Goal: Use online tool/utility: Utilize a website feature to perform a specific function

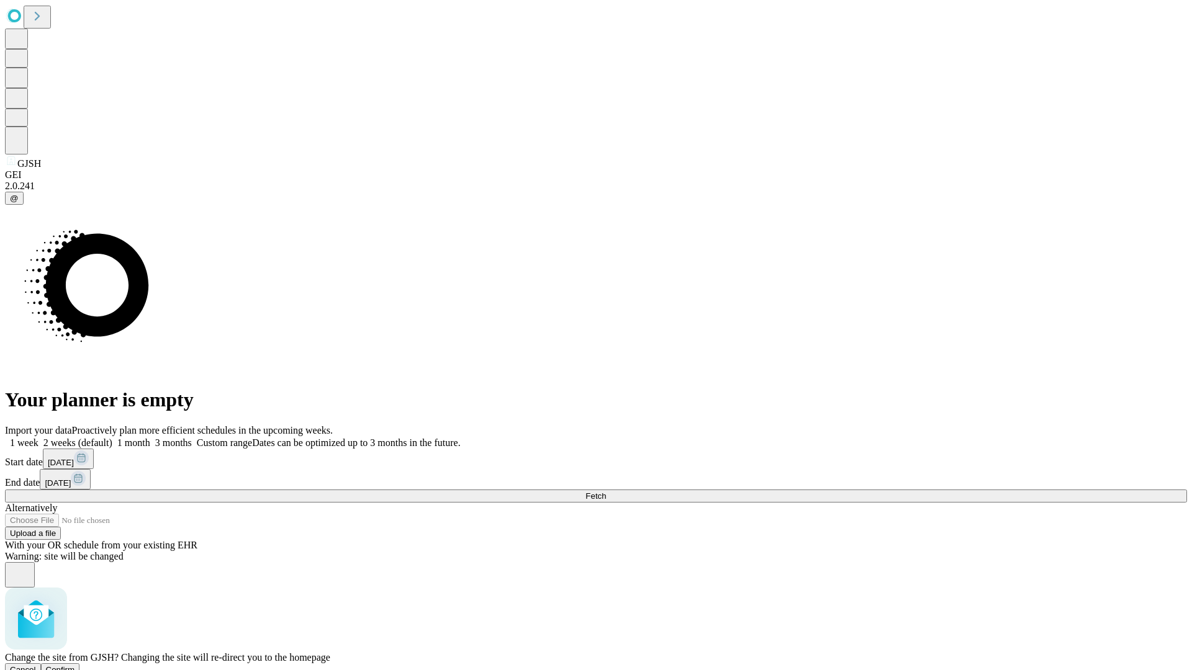
click at [75, 665] on span "Confirm" at bounding box center [60, 669] width 29 height 9
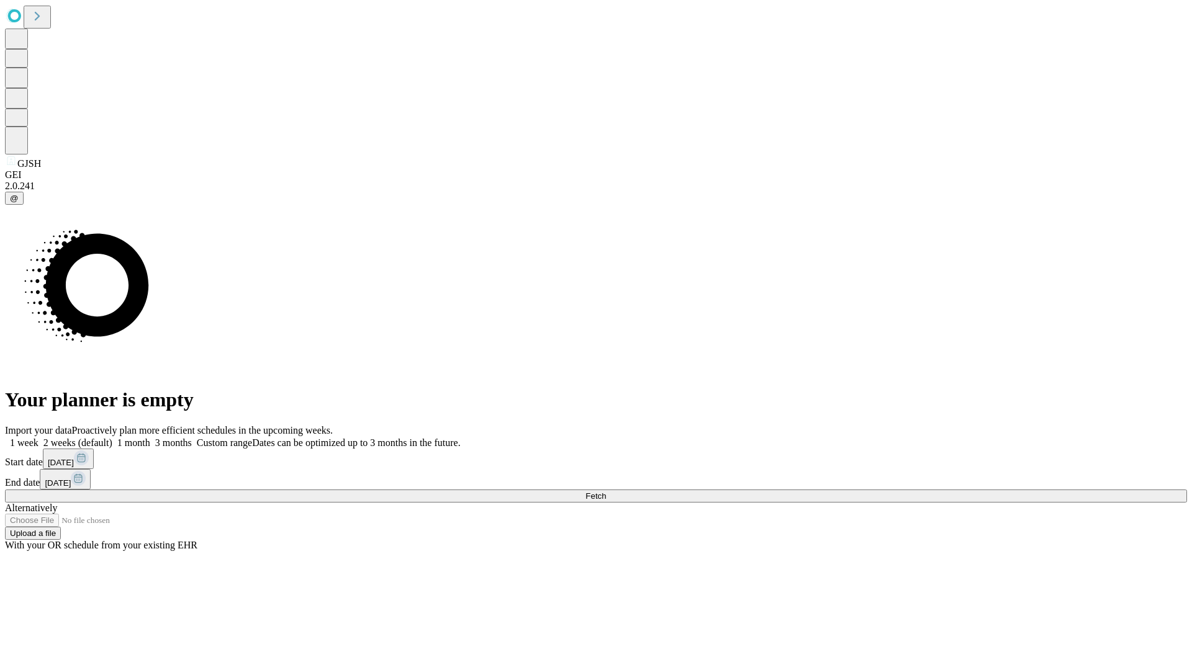
click at [38, 438] on label "1 week" at bounding box center [22, 443] width 34 height 11
click at [606, 492] on span "Fetch" at bounding box center [595, 496] width 20 height 9
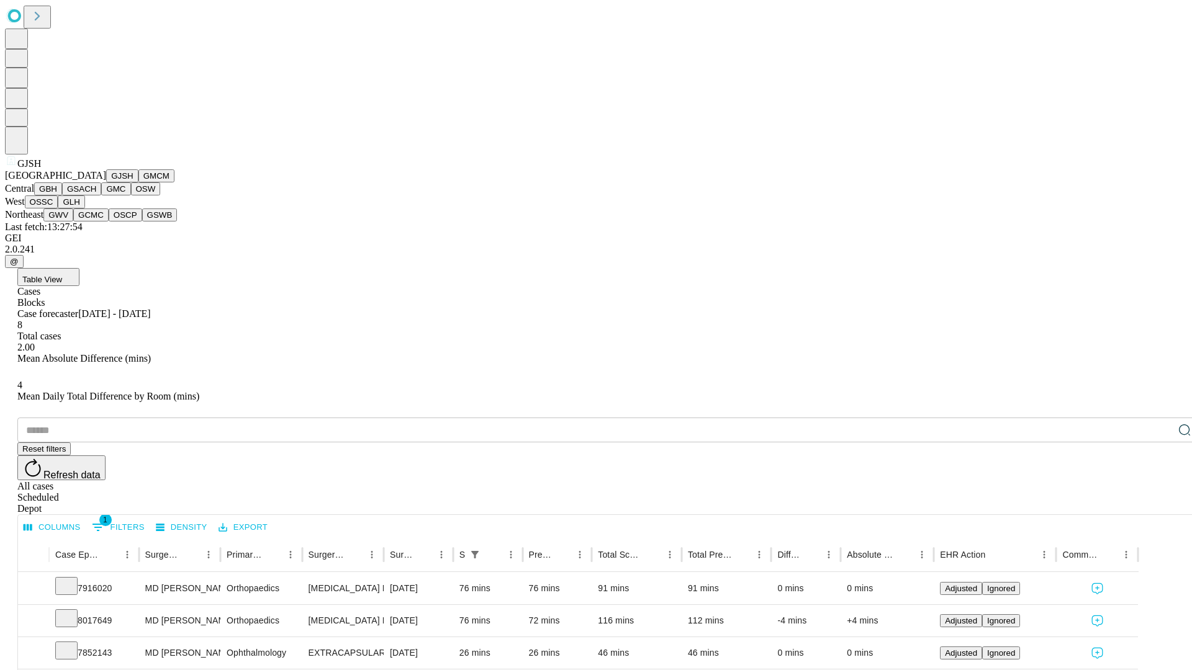
click at [138, 182] on button "GMCM" at bounding box center [156, 175] width 36 height 13
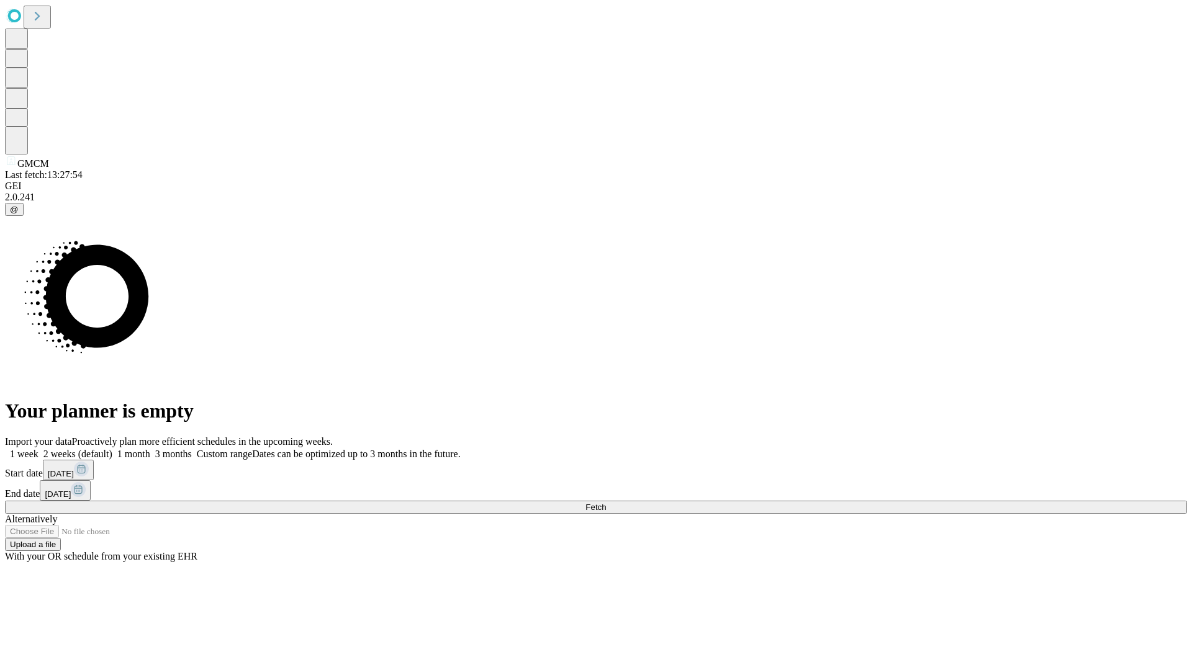
click at [38, 449] on label "1 week" at bounding box center [22, 454] width 34 height 11
click at [606, 503] on span "Fetch" at bounding box center [595, 507] width 20 height 9
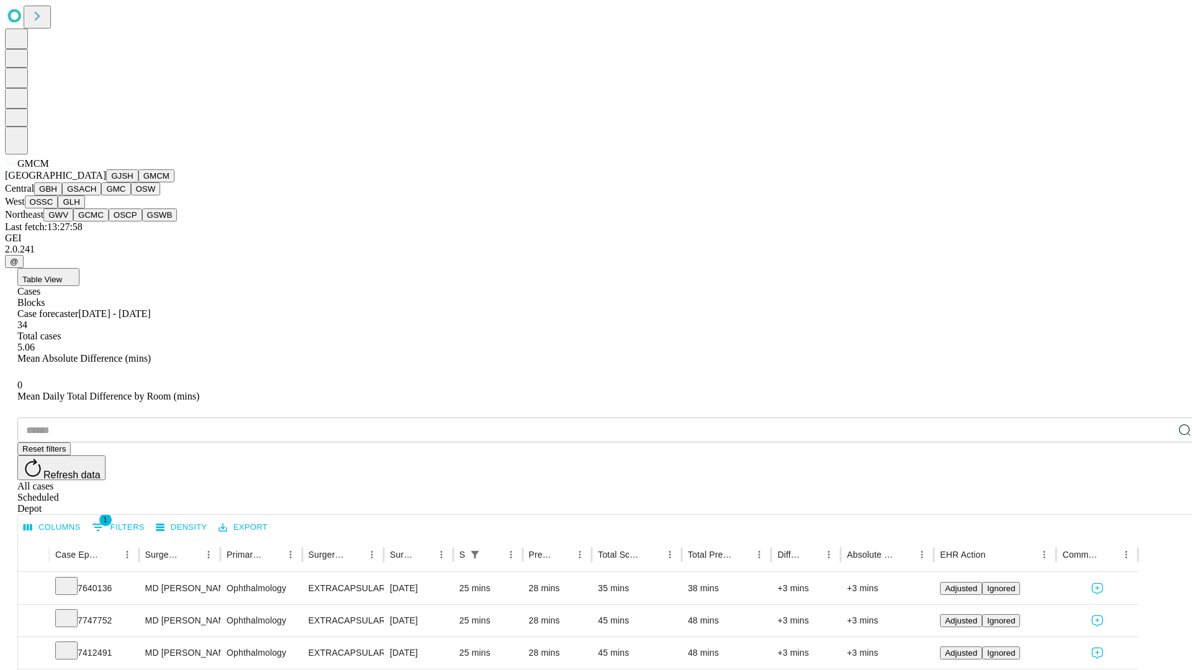
click at [62, 196] on button "GBH" at bounding box center [48, 188] width 28 height 13
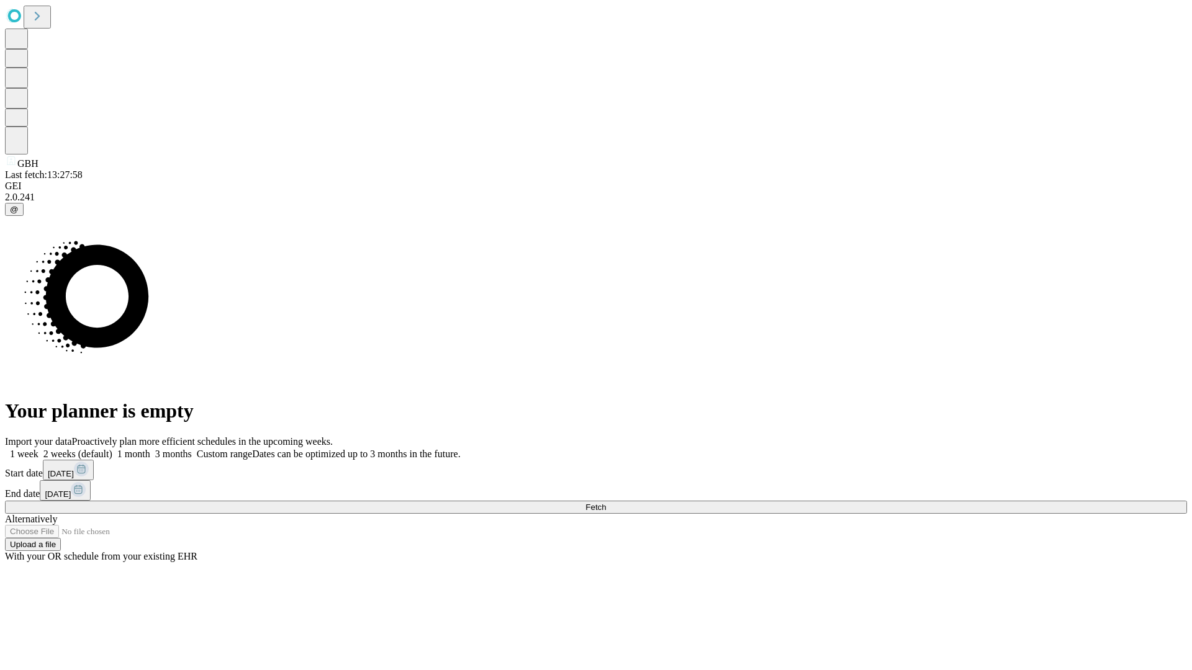
click at [38, 449] on label "1 week" at bounding box center [22, 454] width 34 height 11
click at [606, 503] on span "Fetch" at bounding box center [595, 507] width 20 height 9
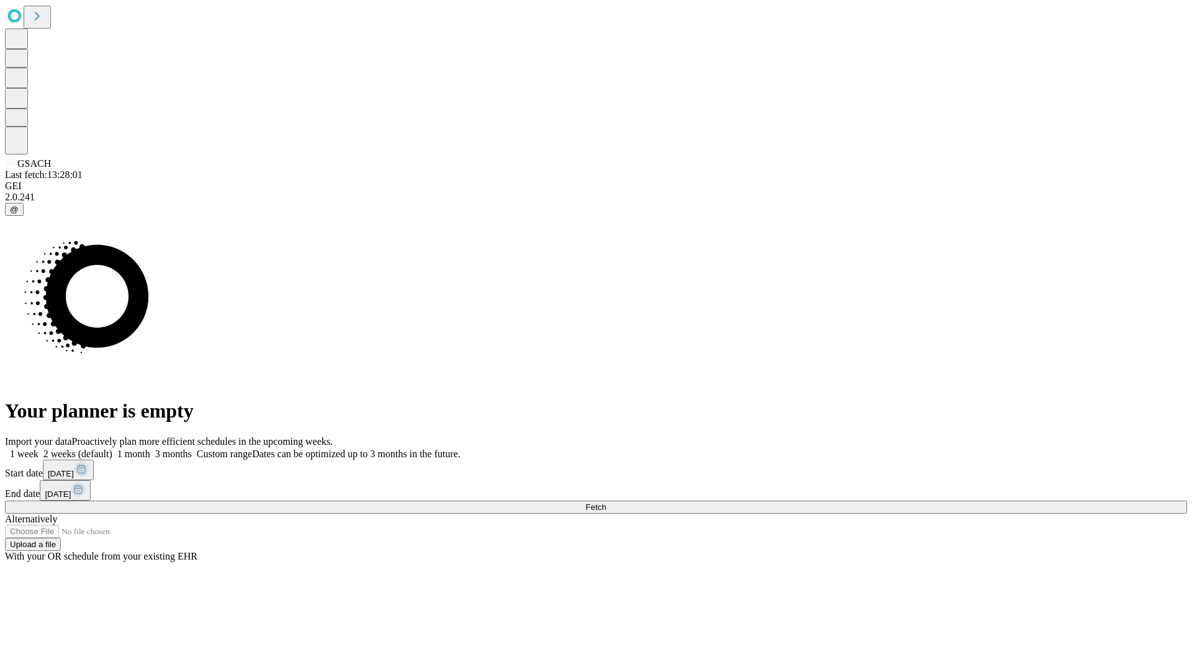
click at [38, 449] on label "1 week" at bounding box center [22, 454] width 34 height 11
click at [606, 503] on span "Fetch" at bounding box center [595, 507] width 20 height 9
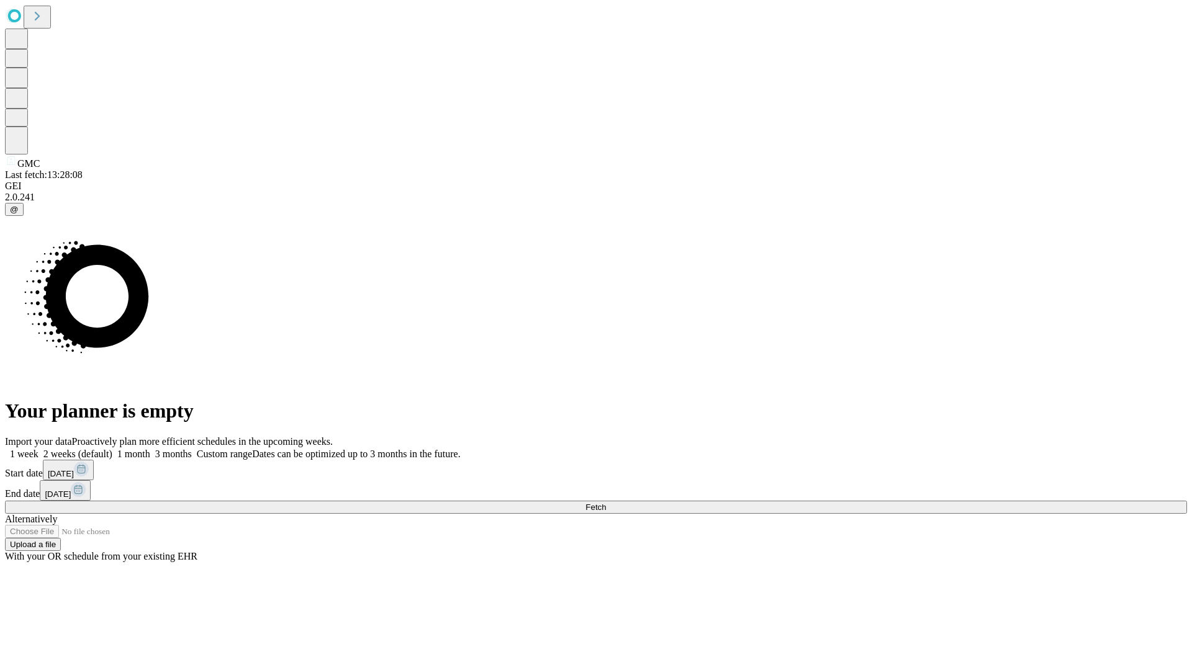
click at [38, 449] on label "1 week" at bounding box center [22, 454] width 34 height 11
click at [606, 503] on span "Fetch" at bounding box center [595, 507] width 20 height 9
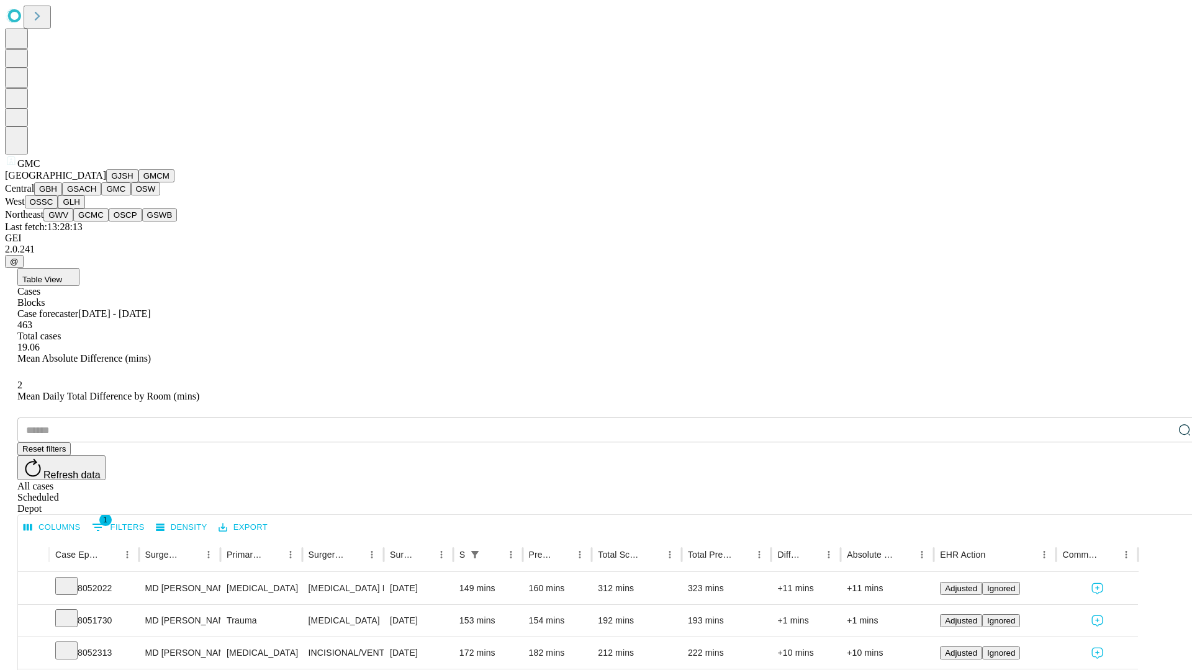
click at [131, 196] on button "OSW" at bounding box center [146, 188] width 30 height 13
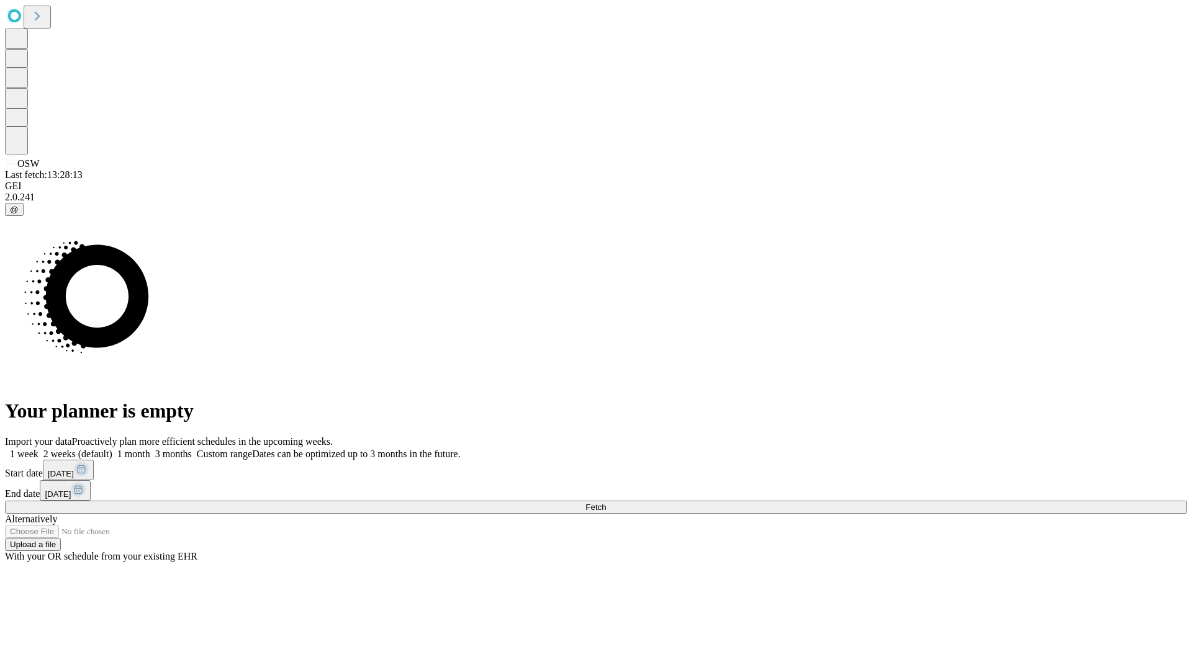
click at [38, 449] on label "1 week" at bounding box center [22, 454] width 34 height 11
click at [606, 503] on span "Fetch" at bounding box center [595, 507] width 20 height 9
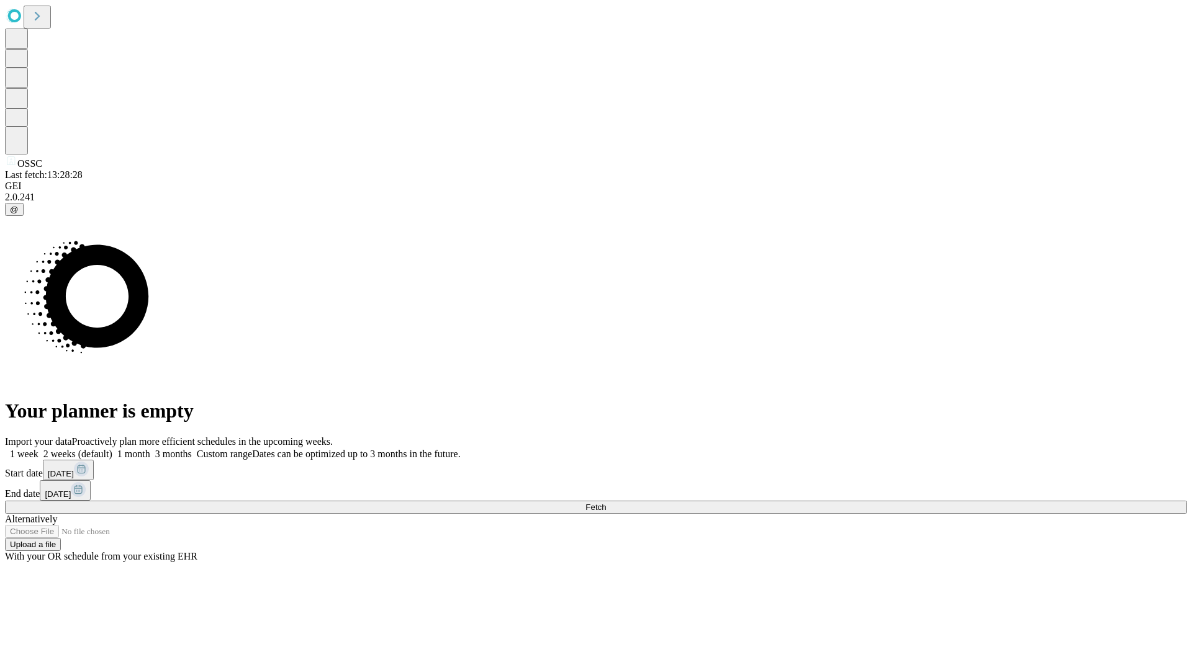
click at [38, 449] on label "1 week" at bounding box center [22, 454] width 34 height 11
click at [606, 503] on span "Fetch" at bounding box center [595, 507] width 20 height 9
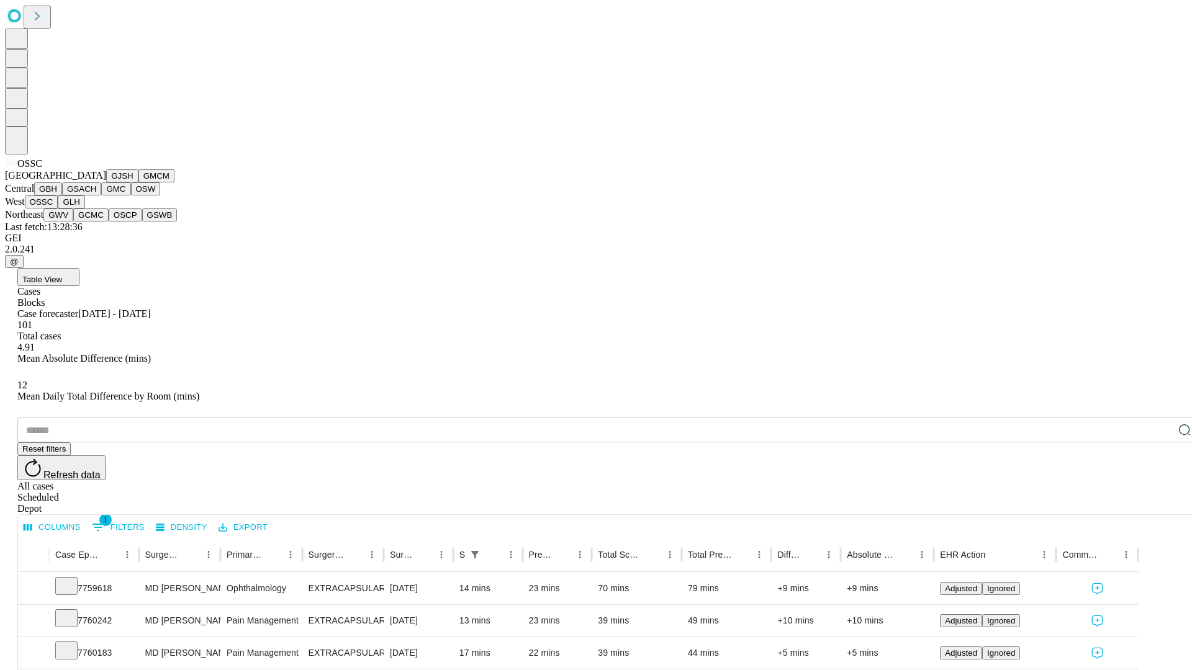
click at [84, 209] on button "GLH" at bounding box center [71, 202] width 27 height 13
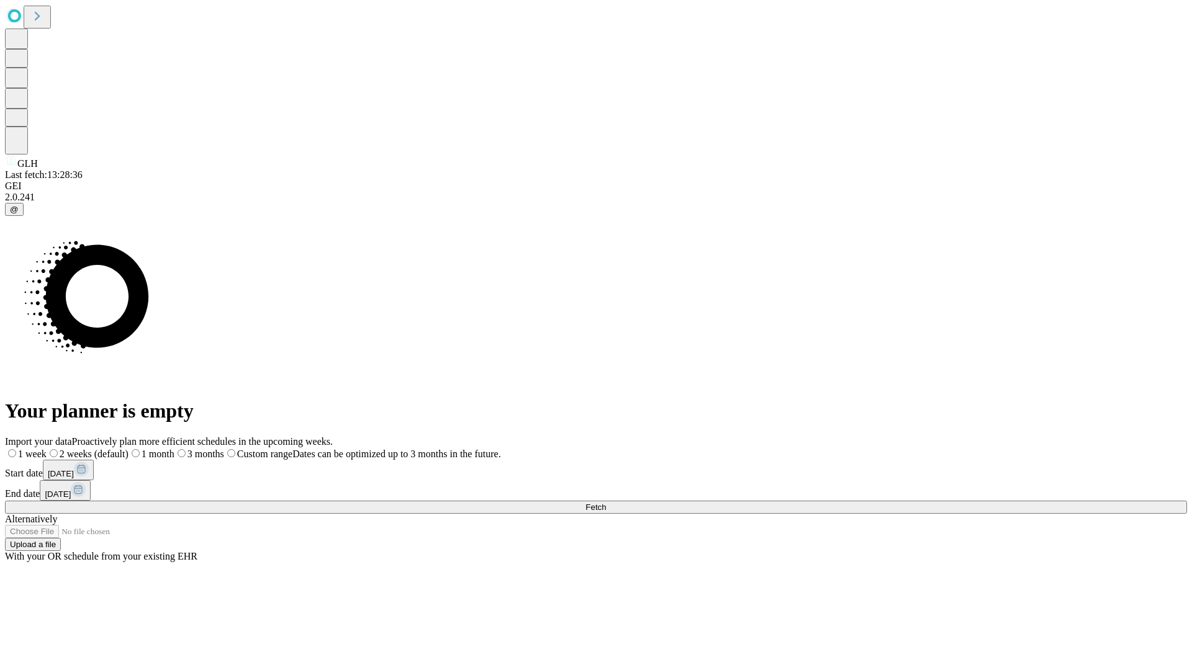
click at [47, 449] on label "1 week" at bounding box center [26, 454] width 42 height 11
click at [606, 503] on span "Fetch" at bounding box center [595, 507] width 20 height 9
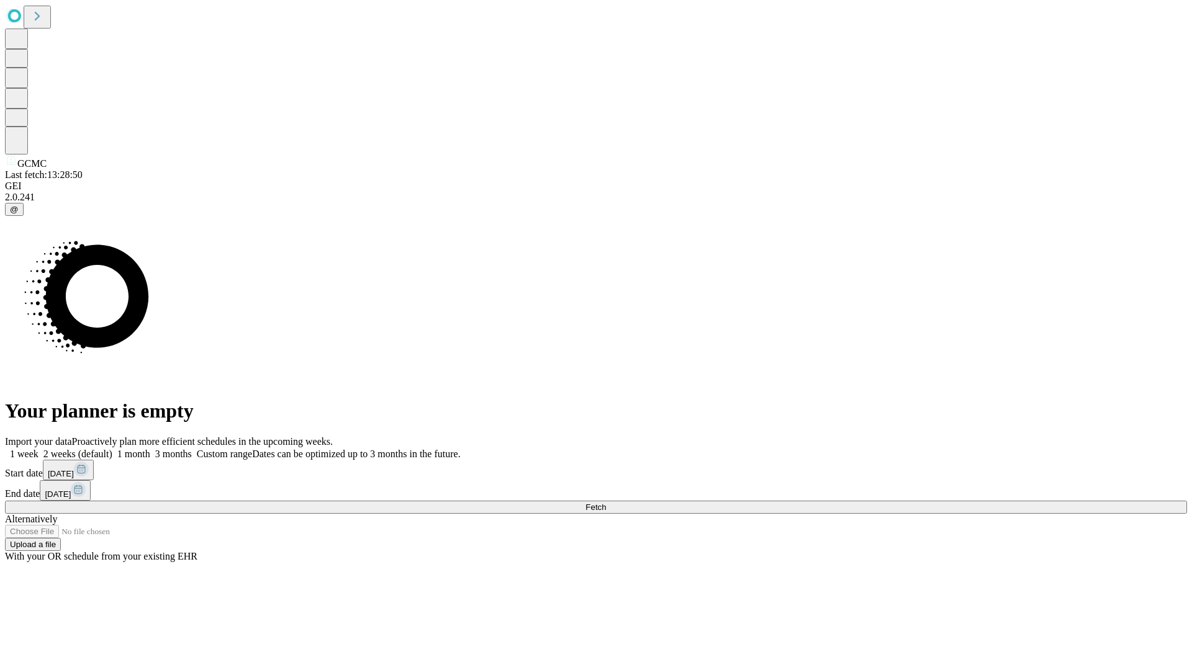
click at [38, 449] on label "1 week" at bounding box center [22, 454] width 34 height 11
click at [606, 503] on span "Fetch" at bounding box center [595, 507] width 20 height 9
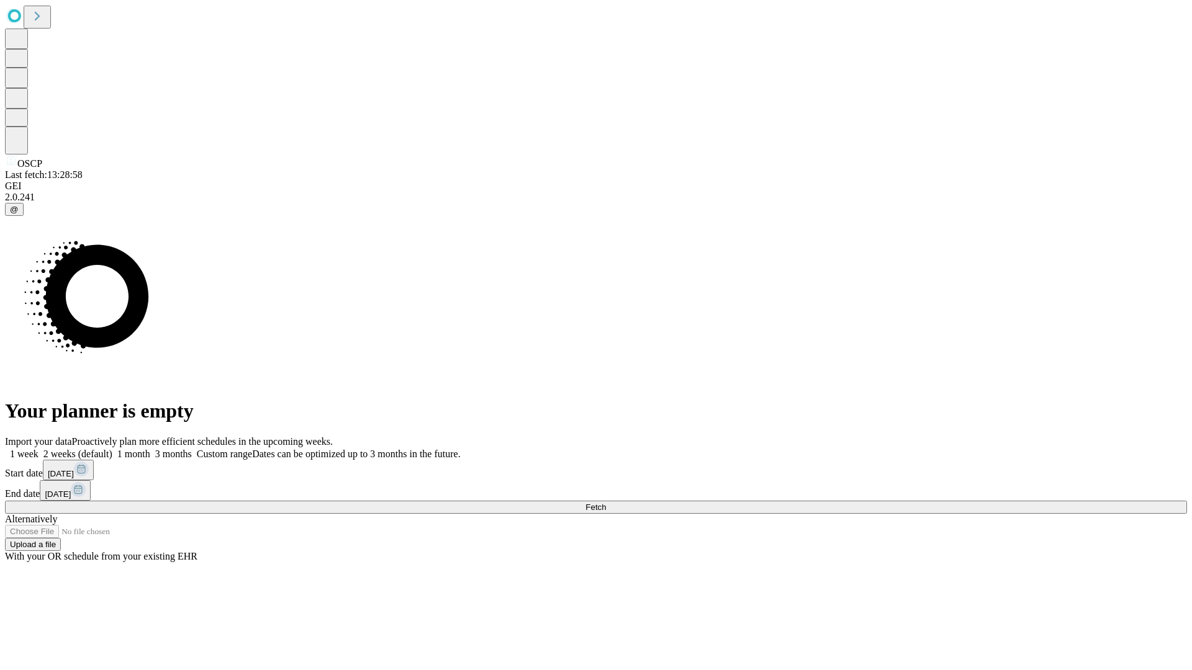
click at [38, 449] on label "1 week" at bounding box center [22, 454] width 34 height 11
click at [606, 503] on span "Fetch" at bounding box center [595, 507] width 20 height 9
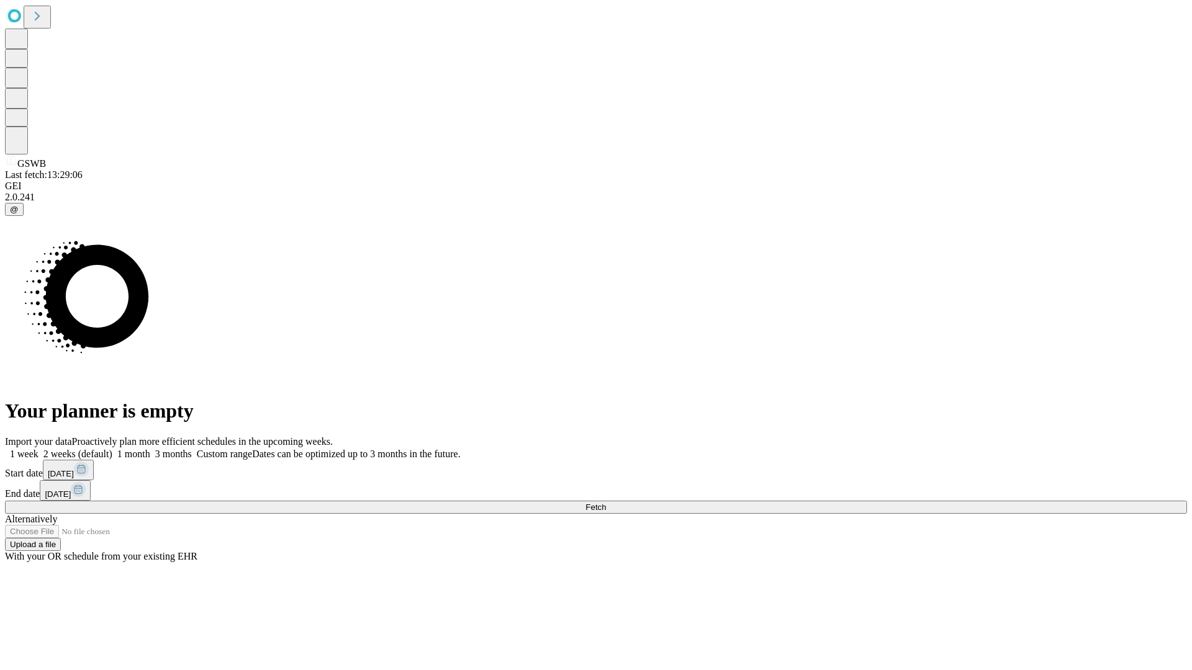
click at [38, 449] on label "1 week" at bounding box center [22, 454] width 34 height 11
click at [606, 503] on span "Fetch" at bounding box center [595, 507] width 20 height 9
